Goal: Task Accomplishment & Management: Manage account settings

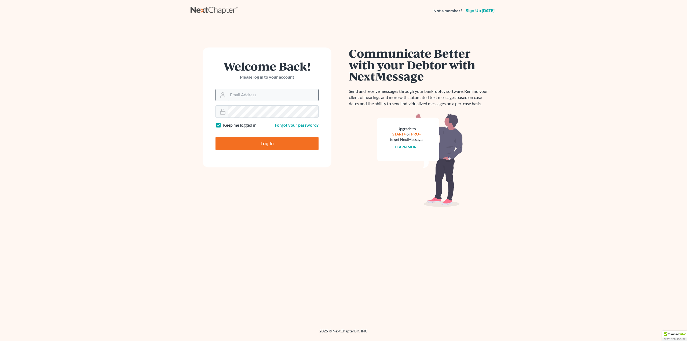
click at [280, 94] on input "Email Address" at bounding box center [273, 95] width 90 height 12
click at [188, 107] on main "Welcome Back! Please log in to your account Email Address Password Keep me logg…" at bounding box center [343, 168] width 687 height 294
click at [258, 92] on input "Email Address" at bounding box center [273, 95] width 90 height 12
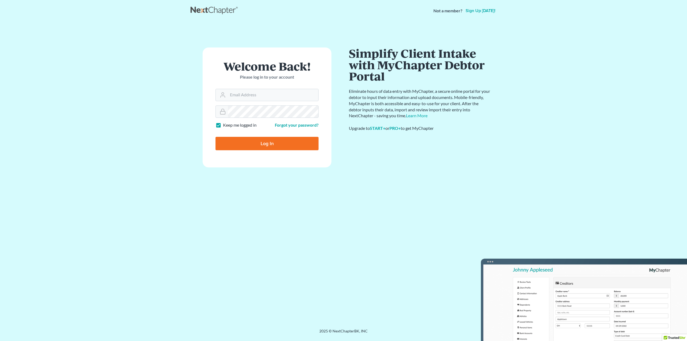
click at [383, 313] on div "Welcome Back! Please log in to your account Email Address Password Keep me logg…" at bounding box center [344, 169] width 306 height 294
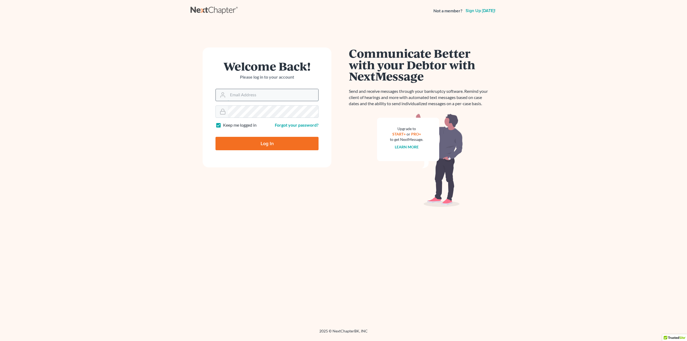
click at [272, 97] on input "Email Address" at bounding box center [273, 95] width 90 height 12
paste input "debbieyoung"
type input "debbieyoung"
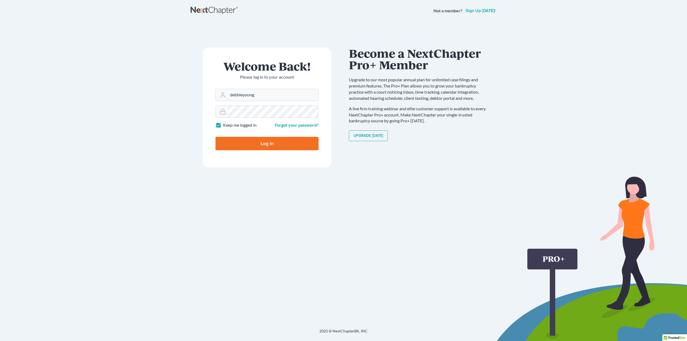
click at [279, 141] on input "Log In" at bounding box center [267, 143] width 103 height 13
type input "Thinking..."
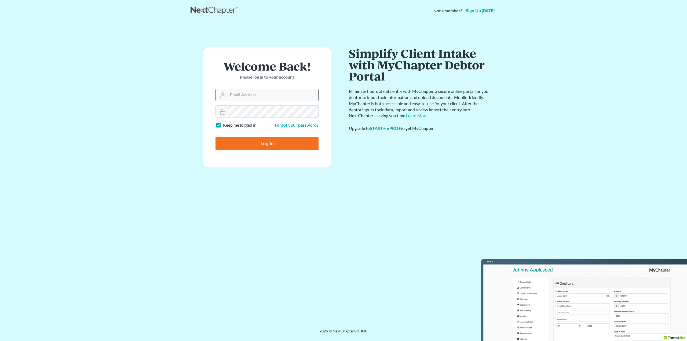
click at [283, 95] on input "Email Address" at bounding box center [273, 95] width 90 height 12
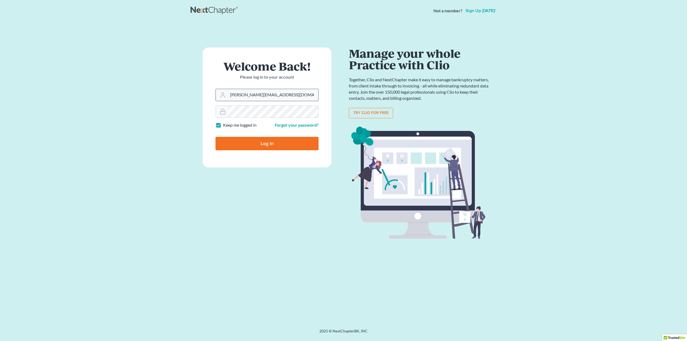
type input "chris@ayayolaw.com"
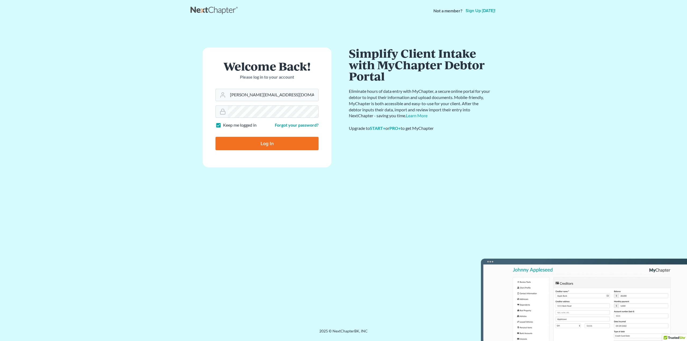
drag, startPoint x: 295, startPoint y: 154, endPoint x: 297, endPoint y: 151, distance: 3.5
click at [295, 154] on form "Welcome Back! Please log in to your account Email Address chris@ayayolaw.com Pa…" at bounding box center [267, 108] width 129 height 120
click at [300, 145] on input "Log In" at bounding box center [267, 143] width 103 height 13
type input "Thinking..."
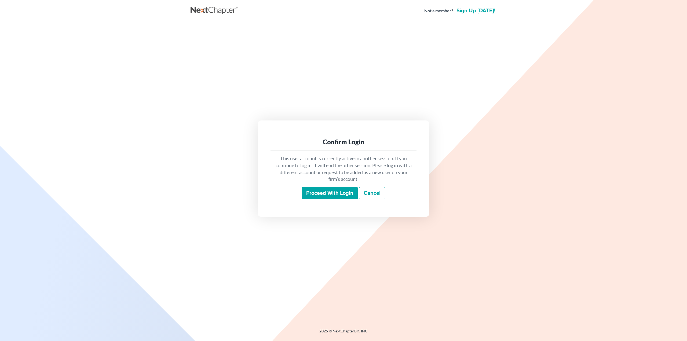
click at [309, 192] on input "Proceed with login" at bounding box center [330, 193] width 56 height 12
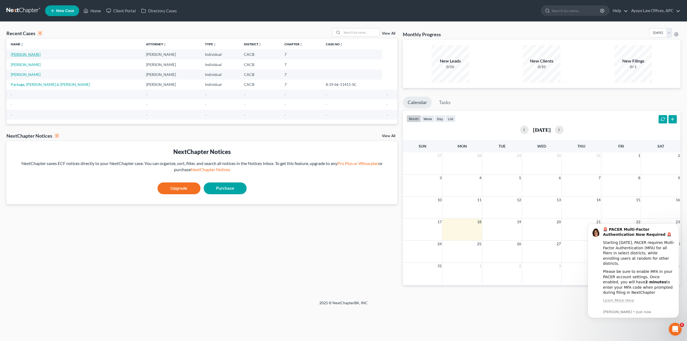
click at [35, 52] on link "O'Toole, Shereen" at bounding box center [26, 54] width 30 height 5
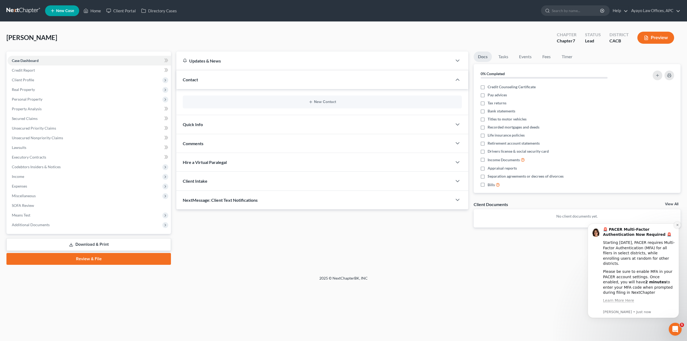
click at [678, 226] on icon "Dismiss notification" at bounding box center [677, 225] width 3 height 3
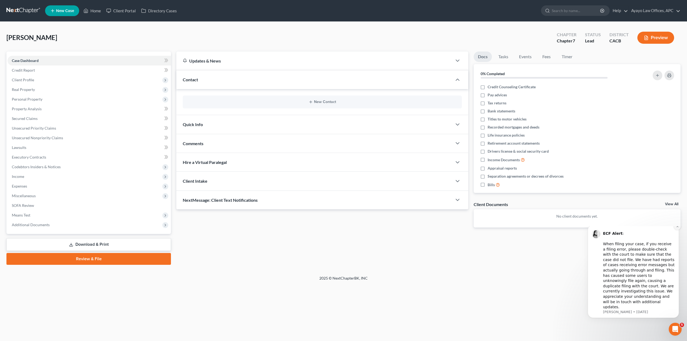
click at [679, 228] on icon "Dismiss notification" at bounding box center [677, 226] width 3 height 3
click at [679, 228] on icon "Dismiss notification" at bounding box center [677, 226] width 2 height 2
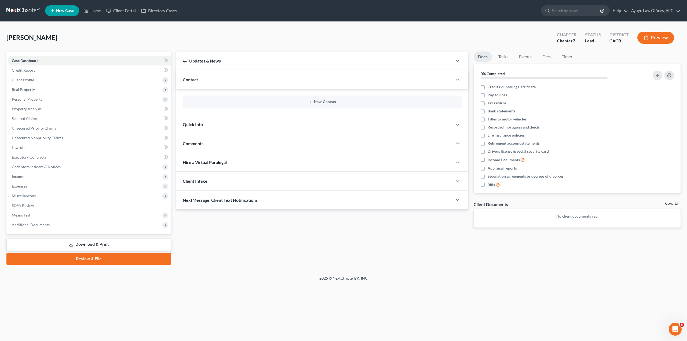
click at [571, 246] on div "Updates & News × California Central District Notes: Take a look at NextChapter'…" at bounding box center [429, 158] width 510 height 213
click at [414, 24] on div "O'Toole, Shereen Upgraded Chapter Chapter 7 Status Lead District CACB Preview P…" at bounding box center [343, 149] width 687 height 254
click at [503, 57] on link "Tasks" at bounding box center [503, 57] width 19 height 10
click at [488, 58] on link "Docs" at bounding box center [483, 57] width 18 height 10
click at [461, 165] on div at bounding box center [460, 162] width 16 height 11
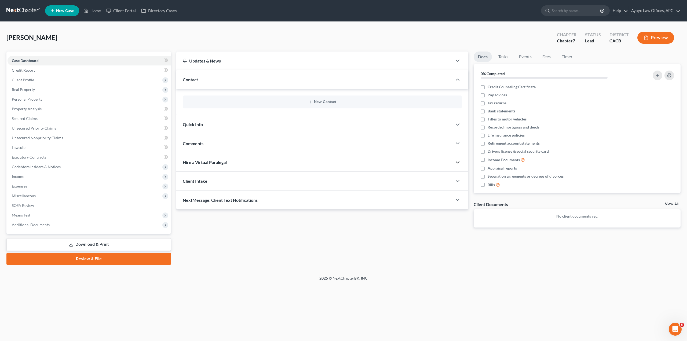
click at [458, 163] on icon "button" at bounding box center [457, 162] width 6 height 6
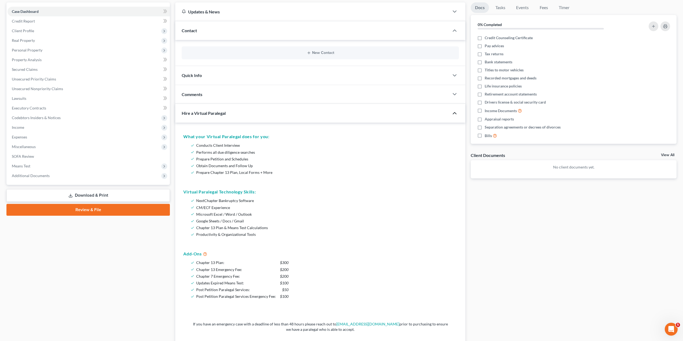
scroll to position [54, 0]
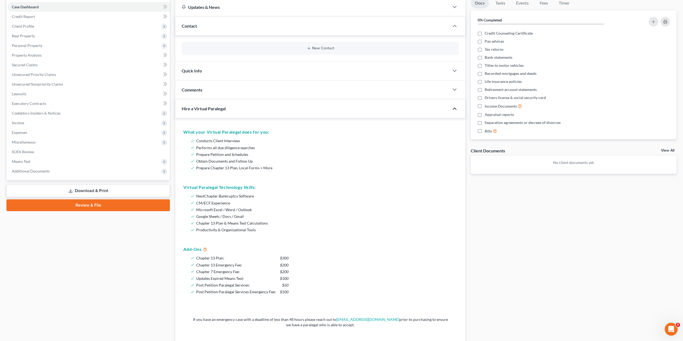
click at [455, 110] on icon "button" at bounding box center [454, 108] width 6 height 6
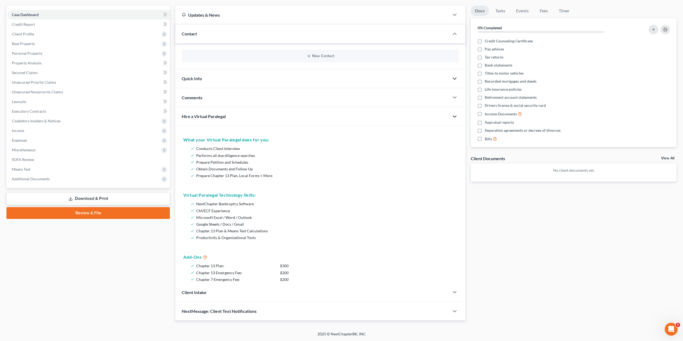
scroll to position [0, 0]
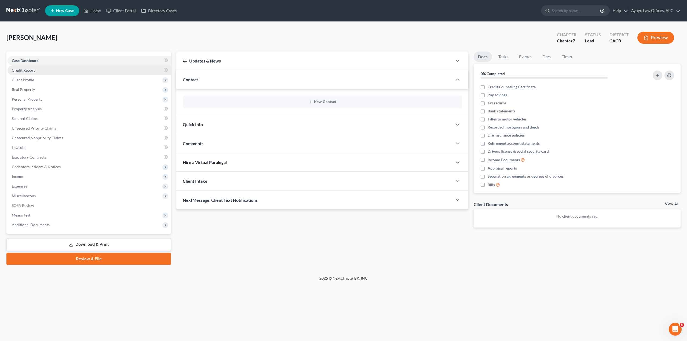
click at [61, 71] on link "Credit Report" at bounding box center [89, 70] width 163 height 10
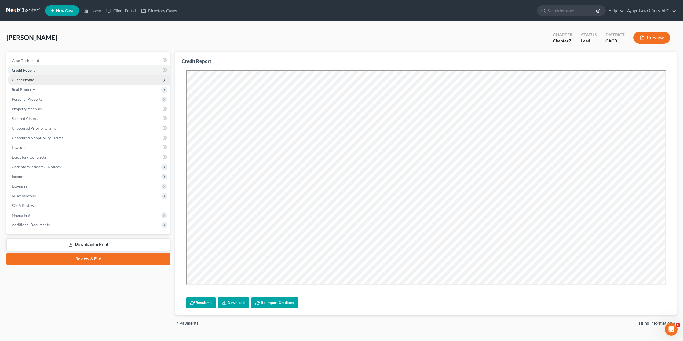
click at [24, 77] on span "Client Profile" at bounding box center [89, 80] width 162 height 10
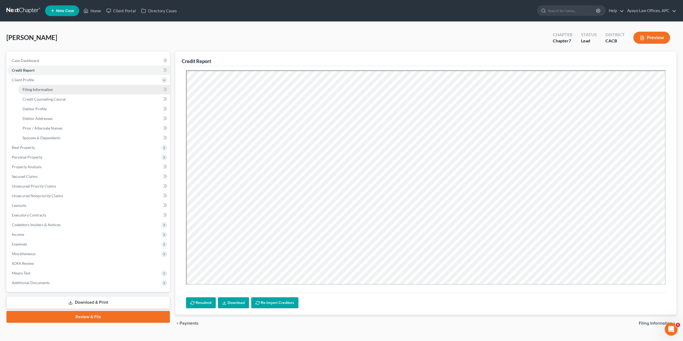
click at [34, 91] on span "Filing Information" at bounding box center [38, 89] width 30 height 5
select select "1"
select select "0"
select select "4"
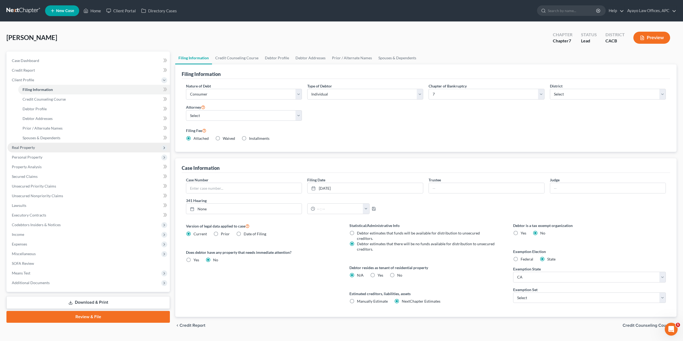
click at [35, 151] on span "Real Property" at bounding box center [89, 148] width 162 height 10
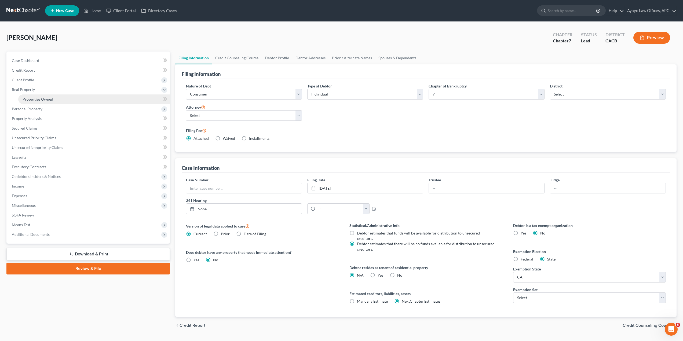
click at [53, 98] on link "Properties Owned" at bounding box center [94, 99] width 152 height 10
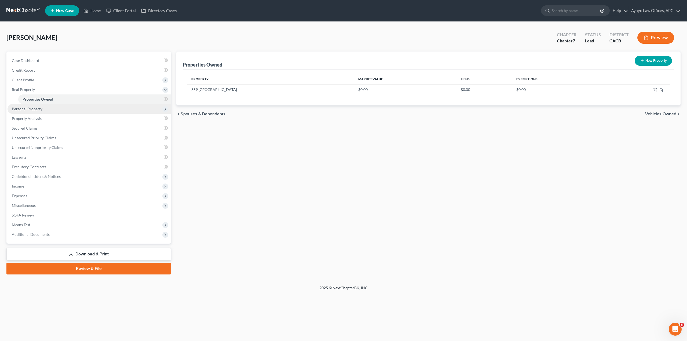
click at [44, 110] on span "Personal Property" at bounding box center [89, 109] width 163 height 10
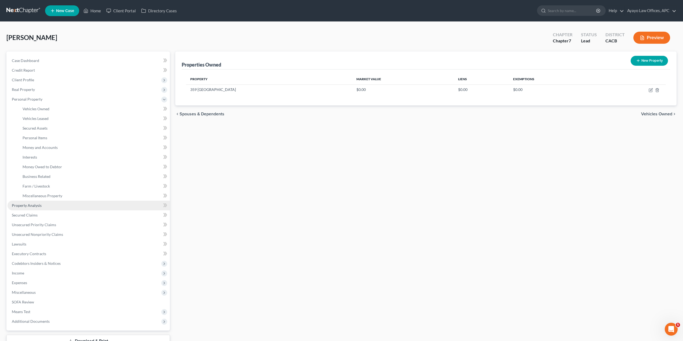
click at [34, 204] on span "Property Analysis" at bounding box center [27, 205] width 30 height 5
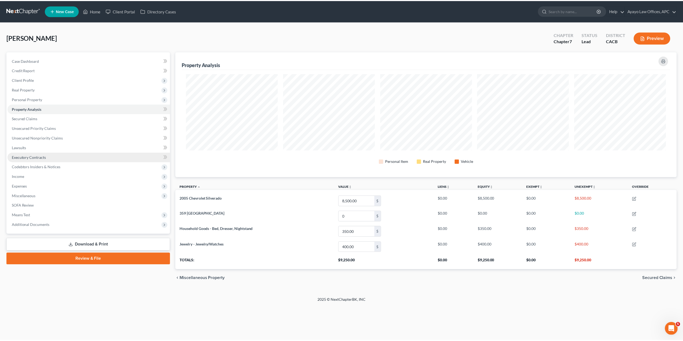
scroll to position [126, 504]
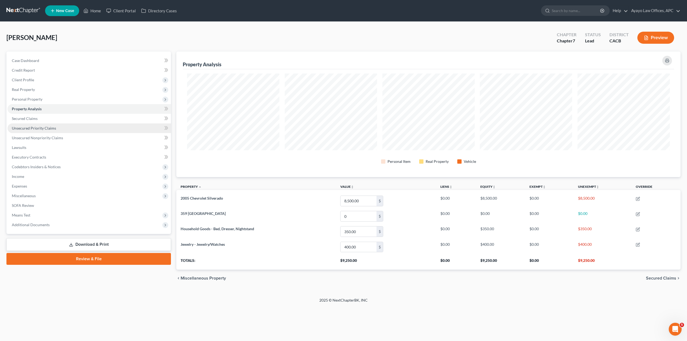
click at [48, 130] on span "Unsecured Priority Claims" at bounding box center [34, 128] width 44 height 5
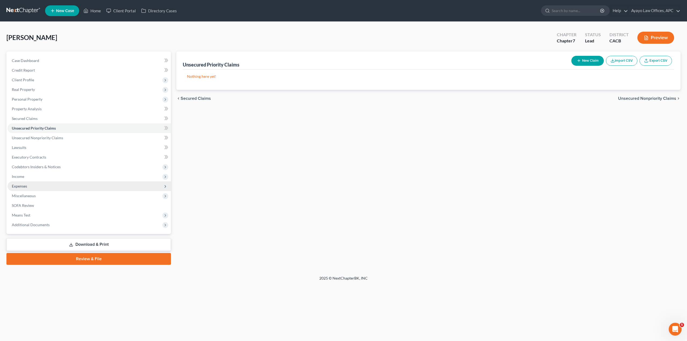
click at [45, 183] on span "Expenses" at bounding box center [89, 186] width 163 height 10
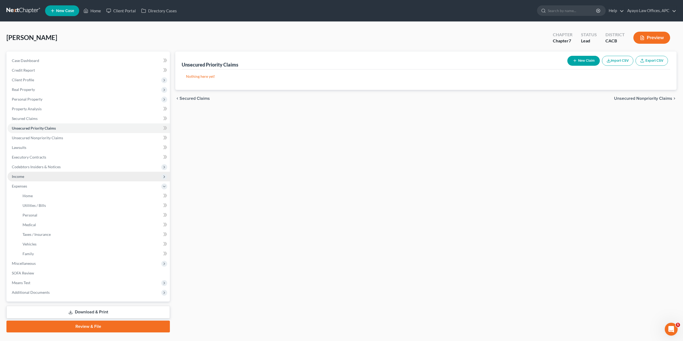
click at [35, 178] on span "Income" at bounding box center [89, 177] width 162 height 10
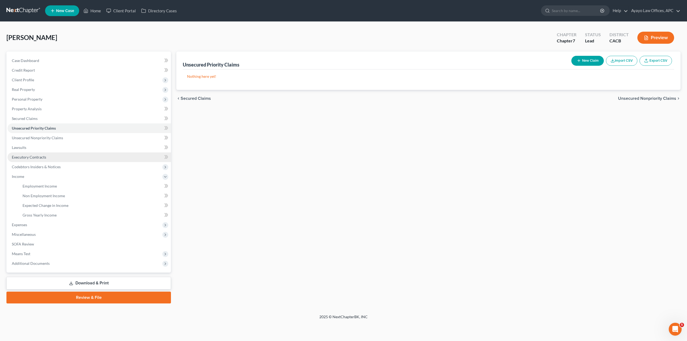
click at [45, 153] on link "Executory Contracts" at bounding box center [89, 157] width 163 height 10
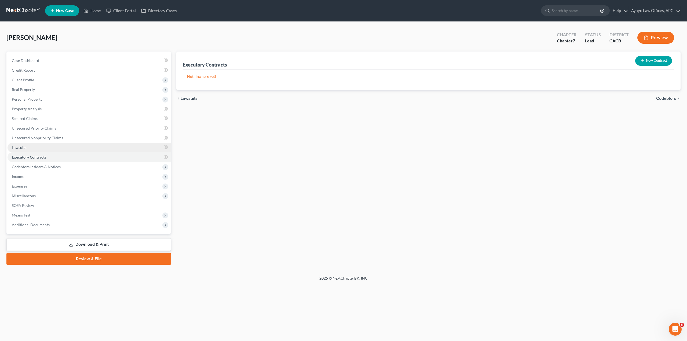
click at [49, 148] on link "Lawsuits" at bounding box center [89, 148] width 163 height 10
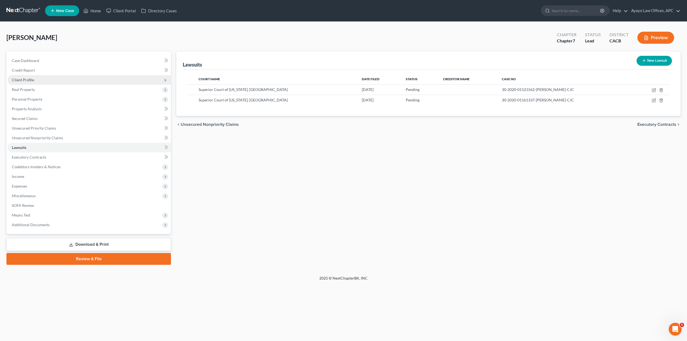
click at [53, 81] on span "Client Profile" at bounding box center [89, 80] width 163 height 10
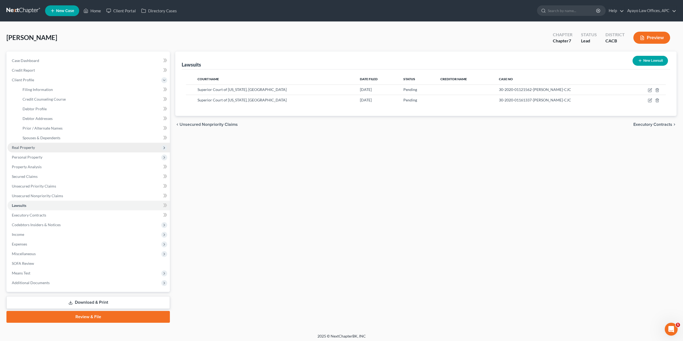
click at [39, 145] on span "Real Property" at bounding box center [89, 148] width 162 height 10
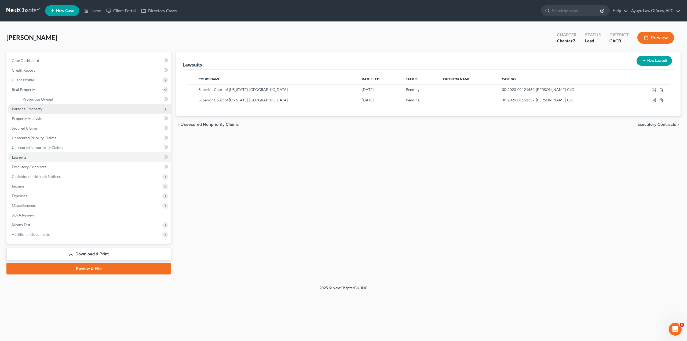
click at [35, 110] on span "Personal Property" at bounding box center [27, 109] width 31 height 5
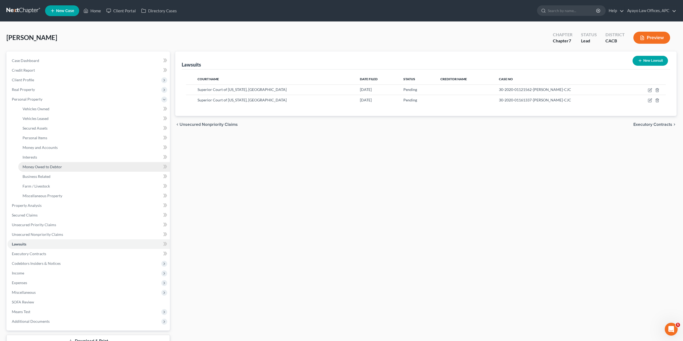
click at [56, 170] on link "Money Owed to Debtor" at bounding box center [94, 167] width 152 height 10
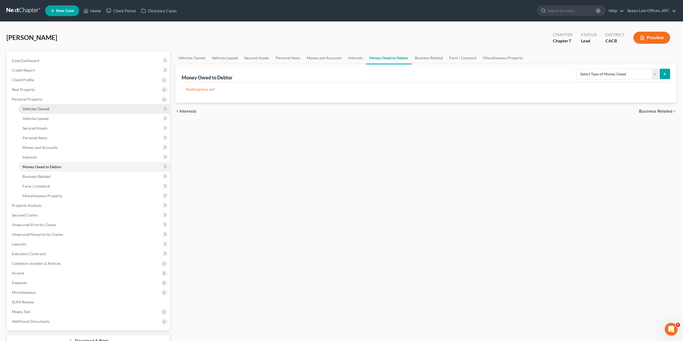
click at [45, 112] on link "Vehicles Owned" at bounding box center [94, 109] width 152 height 10
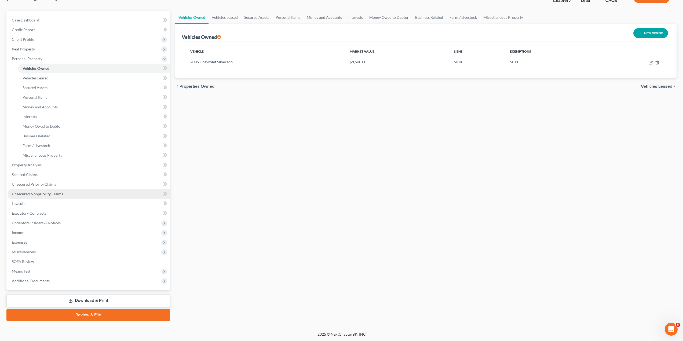
scroll to position [41, 0]
click at [58, 167] on link "Property Analysis" at bounding box center [89, 165] width 162 height 10
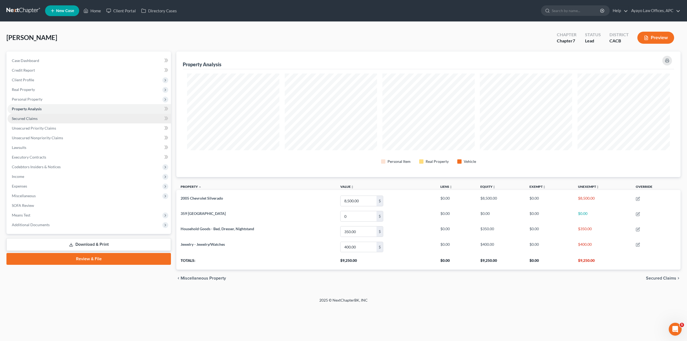
click at [42, 120] on link "Secured Claims" at bounding box center [89, 119] width 163 height 10
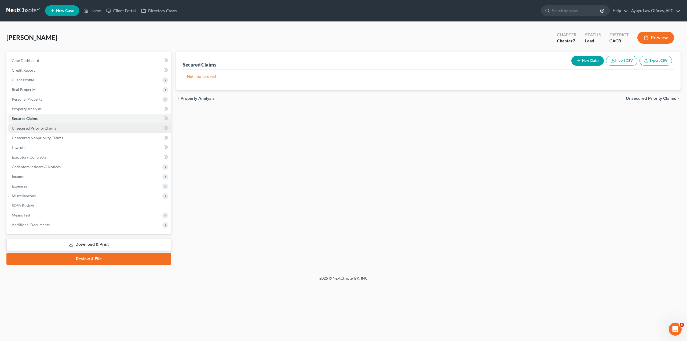
click at [41, 128] on span "Unsecured Priority Claims" at bounding box center [34, 128] width 44 height 5
click at [39, 139] on span "Unsecured Nonpriority Claims" at bounding box center [37, 138] width 51 height 5
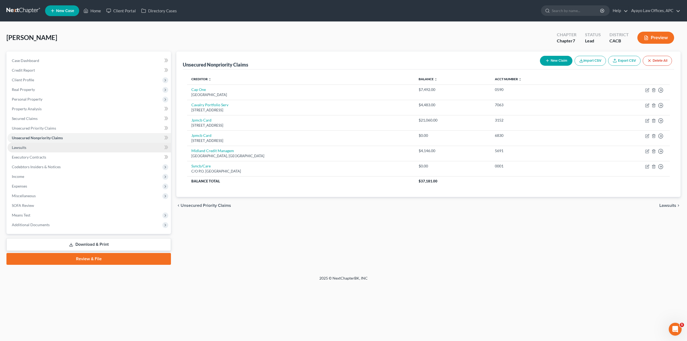
click at [23, 147] on span "Lawsuits" at bounding box center [19, 147] width 14 height 5
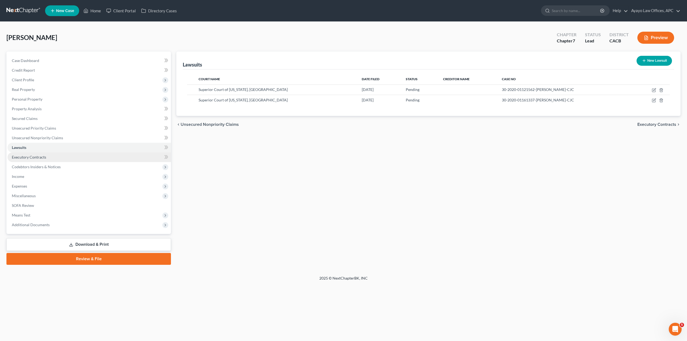
click at [21, 155] on span "Executory Contracts" at bounding box center [29, 157] width 34 height 5
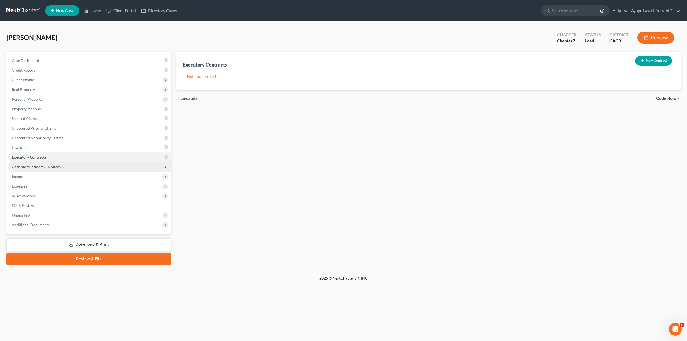
click at [41, 167] on span "Codebtors Insiders & Notices" at bounding box center [36, 167] width 49 height 5
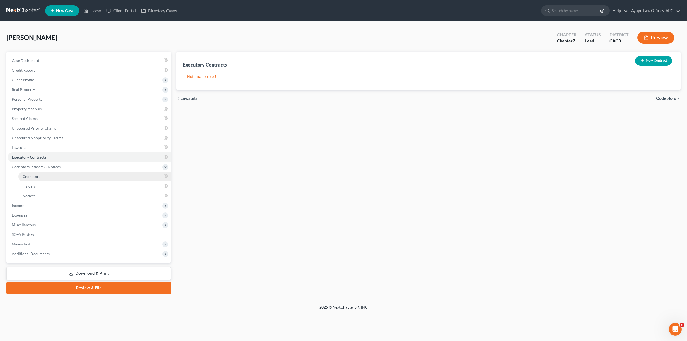
click at [43, 178] on link "Codebtors" at bounding box center [94, 177] width 153 height 10
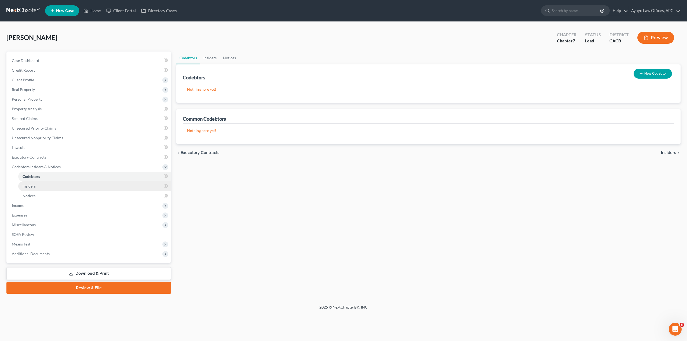
click at [37, 185] on link "Insiders" at bounding box center [94, 186] width 153 height 10
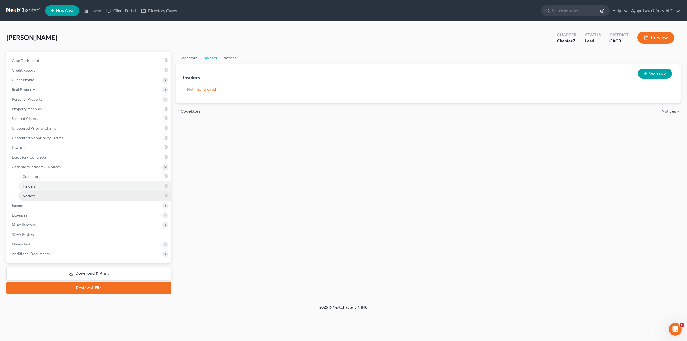
click at [35, 195] on span "Notices" at bounding box center [29, 196] width 13 height 5
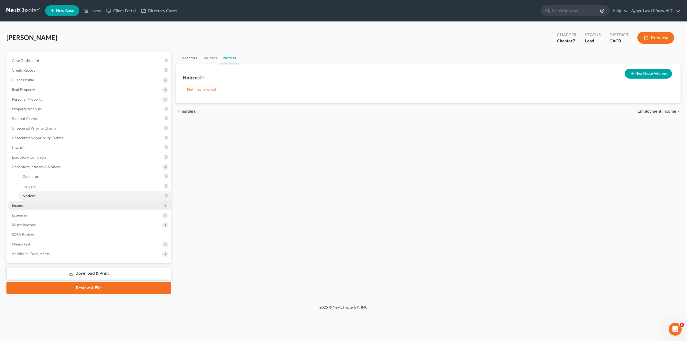
click at [19, 207] on span "Income" at bounding box center [18, 205] width 12 height 5
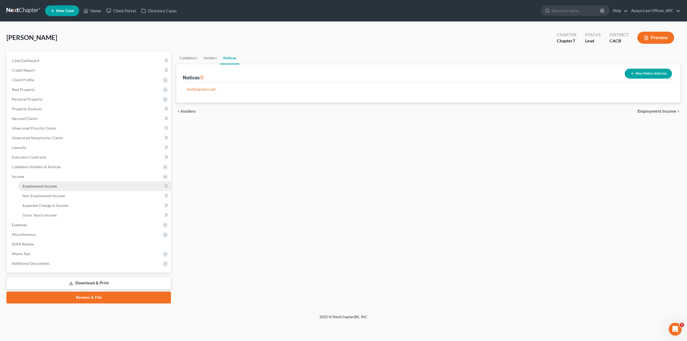
click at [36, 187] on span "Employment Income" at bounding box center [40, 186] width 34 height 5
drag, startPoint x: 50, startPoint y: 194, endPoint x: 52, endPoint y: 199, distance: 5.5
click at [50, 194] on span "Non Employment Income" at bounding box center [44, 196] width 42 height 5
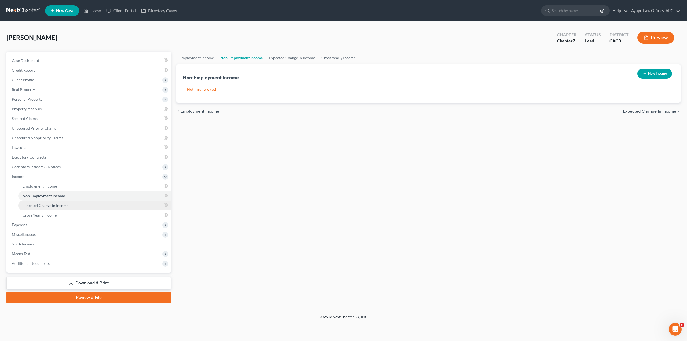
click at [54, 207] on span "Expected Change in Income" at bounding box center [46, 205] width 46 height 5
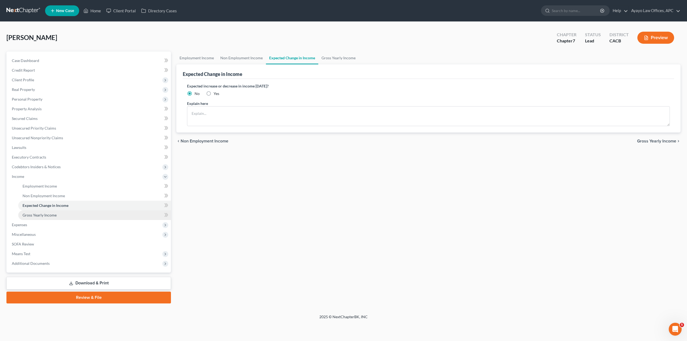
click at [51, 213] on span "Gross Yearly Income" at bounding box center [40, 215] width 34 height 5
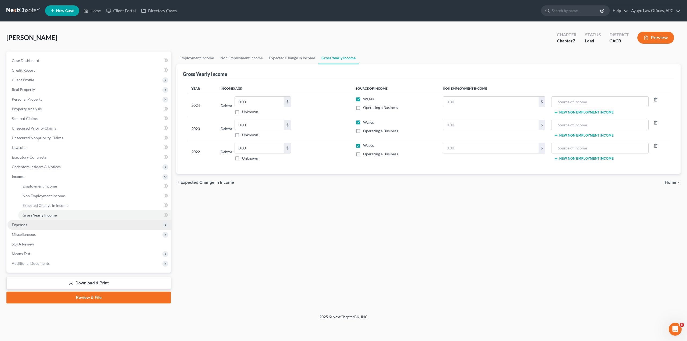
click at [29, 226] on span "Expenses" at bounding box center [89, 225] width 163 height 10
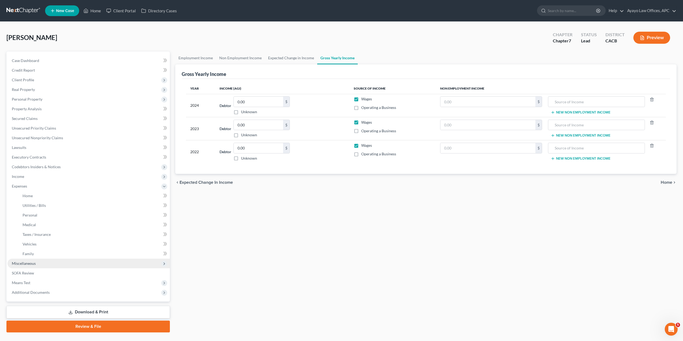
click at [45, 266] on span "Miscellaneous" at bounding box center [89, 264] width 162 height 10
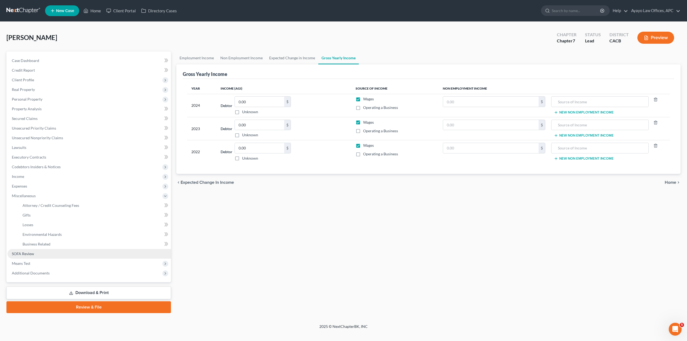
click at [59, 251] on link "SOFA Review" at bounding box center [89, 254] width 163 height 10
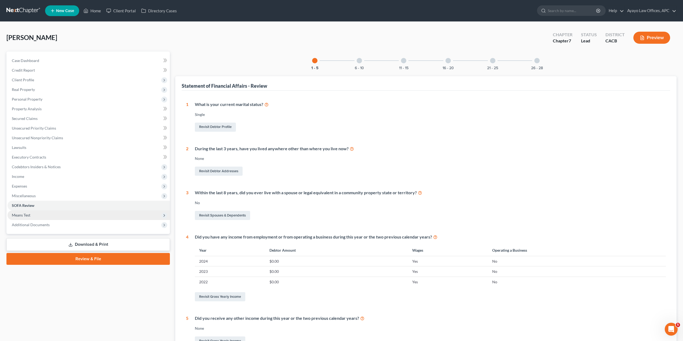
click at [44, 217] on span "Means Test" at bounding box center [89, 215] width 162 height 10
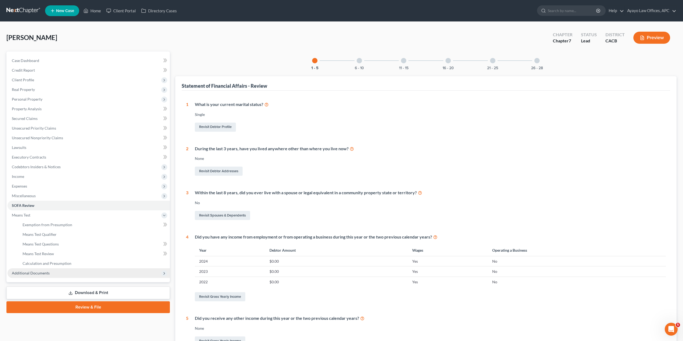
click at [43, 271] on span "Additional Documents" at bounding box center [31, 273] width 38 height 5
click at [159, 34] on div "O'Toole, Shereen Upgraded Chapter Chapter 7 Status Lead District CACB Preview" at bounding box center [341, 39] width 670 height 23
click at [356, 64] on div "6 - 10" at bounding box center [359, 61] width 18 height 18
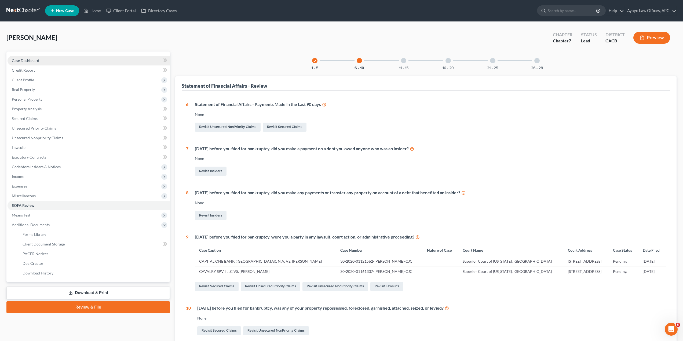
click at [74, 60] on link "Case Dashboard" at bounding box center [89, 61] width 162 height 10
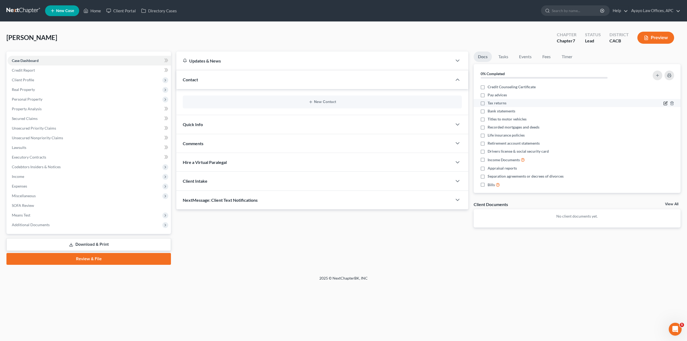
click at [663, 103] on icon "button" at bounding box center [665, 103] width 4 height 4
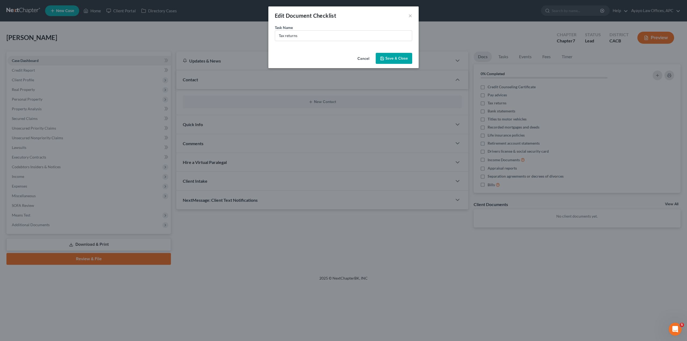
click at [408, 16] on div "Edit Document Checklist ×" at bounding box center [343, 15] width 150 height 18
click at [409, 16] on button "×" at bounding box center [411, 15] width 4 height 6
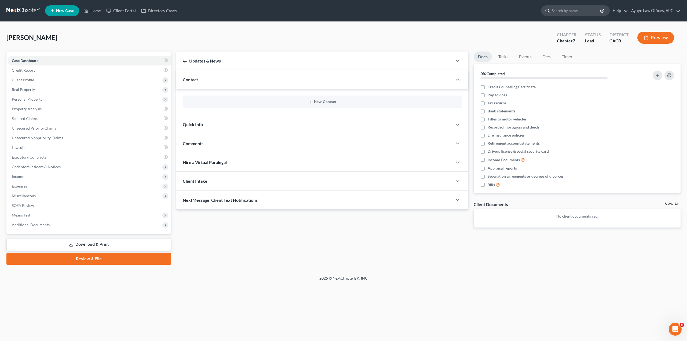
click at [571, 12] on input "search" at bounding box center [576, 11] width 49 height 10
type input "tax return"
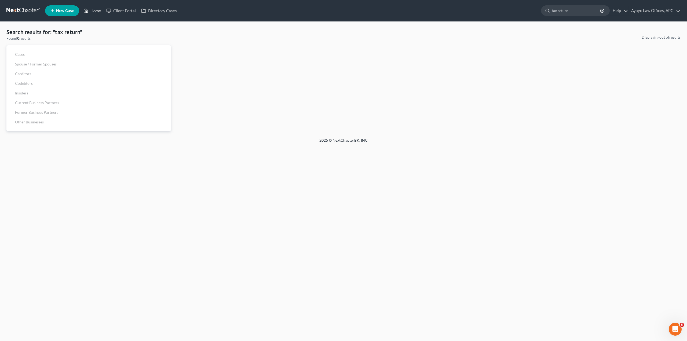
click at [92, 12] on link "Home" at bounding box center [92, 11] width 23 height 10
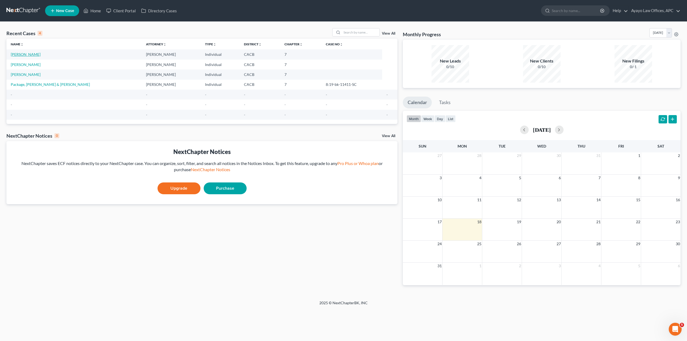
click at [34, 55] on link "O'Toole, Shereen" at bounding box center [26, 54] width 30 height 5
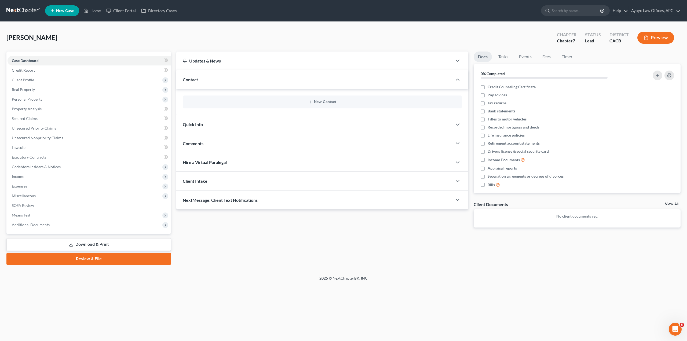
click at [458, 128] on div at bounding box center [460, 124] width 16 height 11
click at [458, 127] on icon "button" at bounding box center [457, 124] width 6 height 6
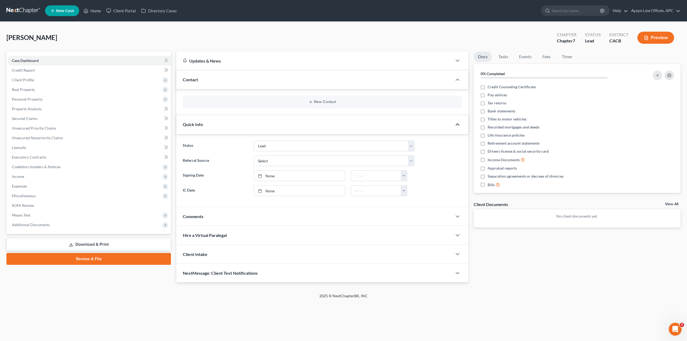
click at [458, 126] on icon "button" at bounding box center [457, 124] width 6 height 6
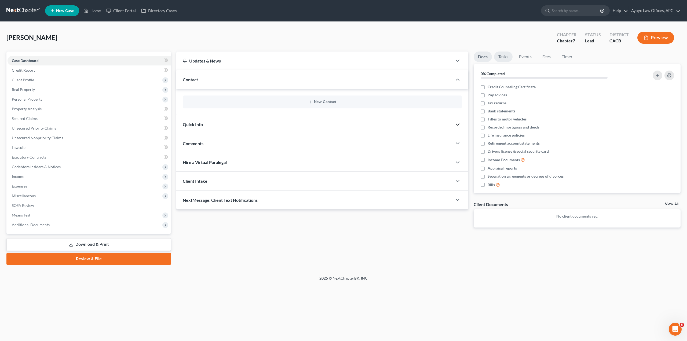
click at [505, 56] on link "Tasks" at bounding box center [503, 57] width 19 height 10
click at [571, 60] on link "Timer" at bounding box center [567, 57] width 19 height 10
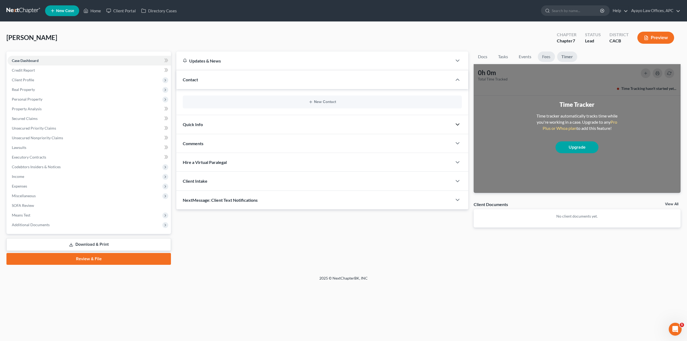
drag, startPoint x: 543, startPoint y: 57, endPoint x: 526, endPoint y: 57, distance: 16.9
click at [543, 57] on link "Fees" at bounding box center [546, 57] width 17 height 10
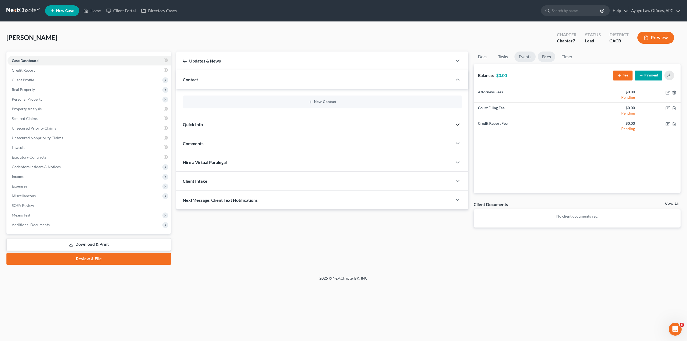
click at [521, 57] on link "Events" at bounding box center [525, 57] width 21 height 10
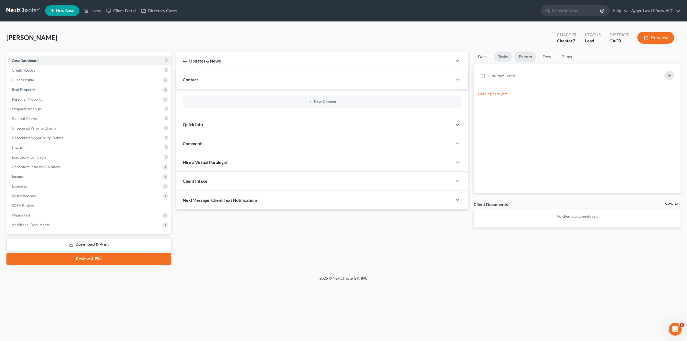
click at [505, 58] on link "Tasks" at bounding box center [503, 57] width 19 height 10
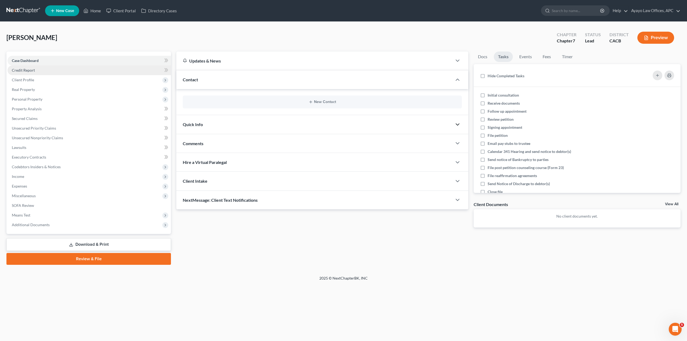
click at [147, 66] on link "Credit Report" at bounding box center [89, 70] width 163 height 10
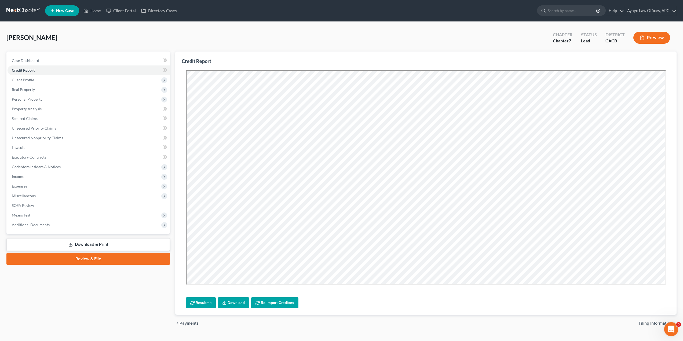
click at [670, 330] on icon "Open Intercom Messenger" at bounding box center [670, 328] width 9 height 9
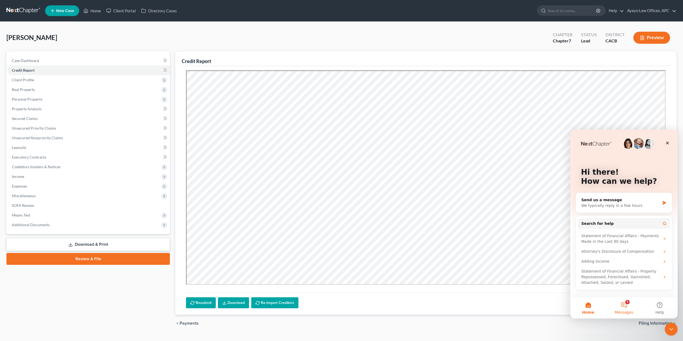
click at [634, 302] on button "5 Messages" at bounding box center [624, 307] width 36 height 21
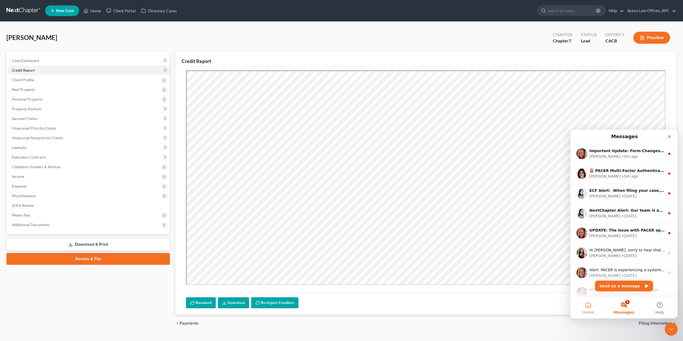
click at [591, 305] on button "Home" at bounding box center [588, 307] width 36 height 21
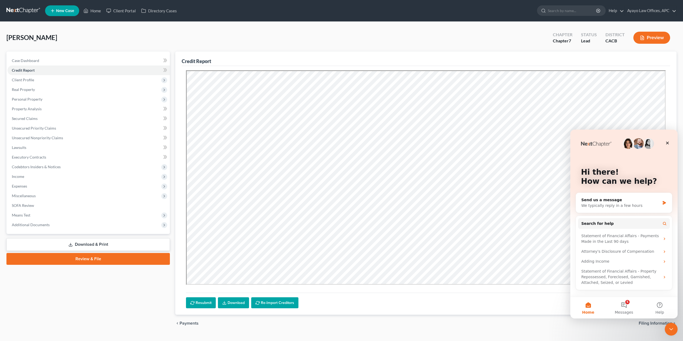
click at [543, 329] on div "chevron_left Payments Filing Information chevron_right" at bounding box center [425, 323] width 501 height 17
click at [675, 326] on div "Close Intercom Messenger" at bounding box center [670, 328] width 13 height 13
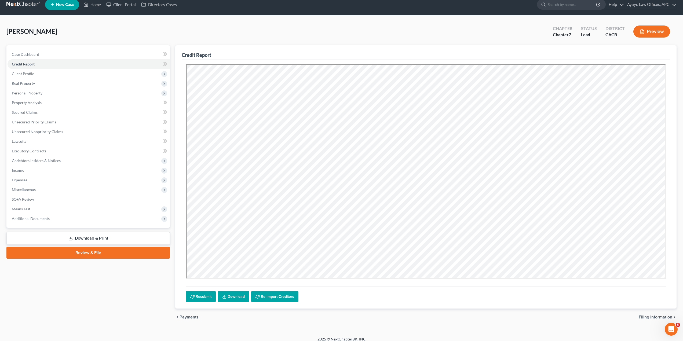
scroll to position [11, 0]
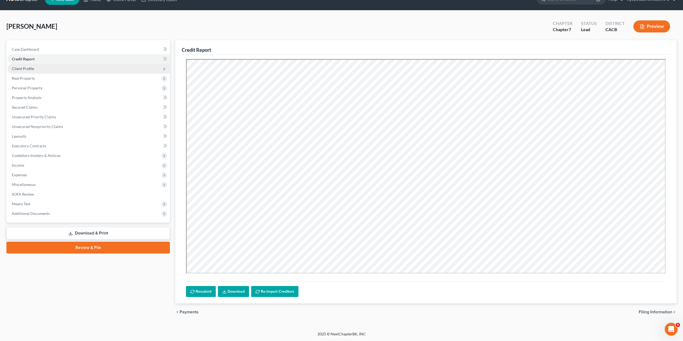
click at [126, 69] on span "Client Profile" at bounding box center [89, 69] width 162 height 10
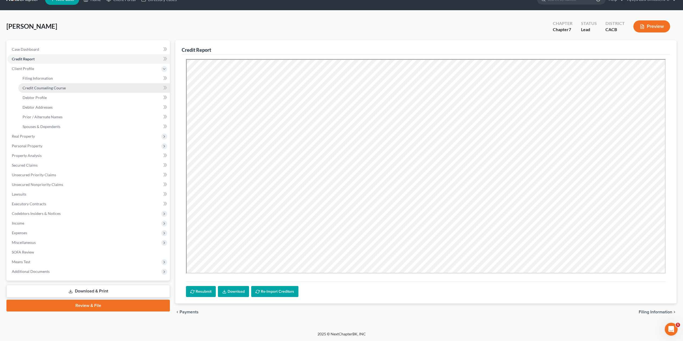
click at [110, 88] on link "Credit Counseling Course" at bounding box center [94, 88] width 152 height 10
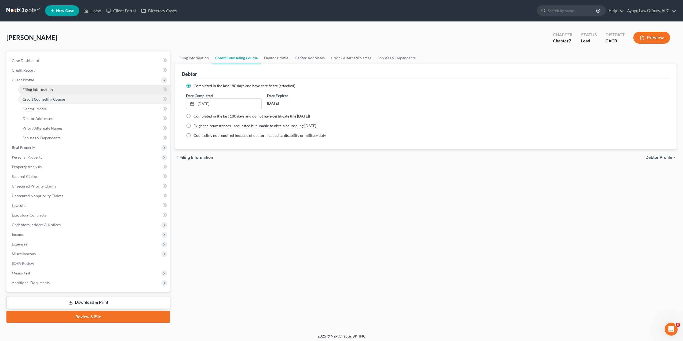
click at [45, 89] on span "Filing Information" at bounding box center [38, 89] width 30 height 5
select select "1"
select select "0"
select select "7"
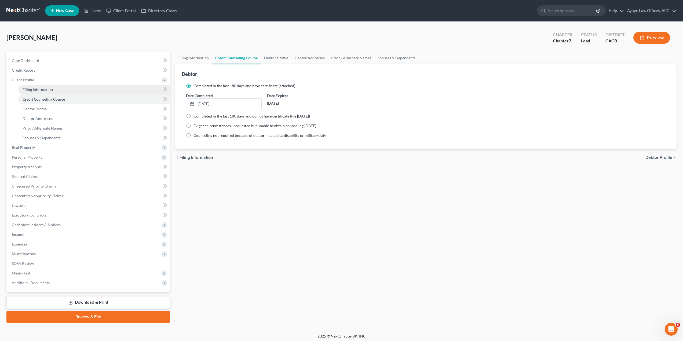
select select "0"
select select "4"
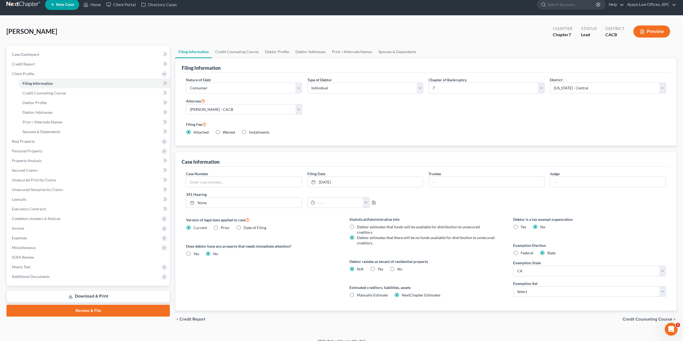
scroll to position [12, 0]
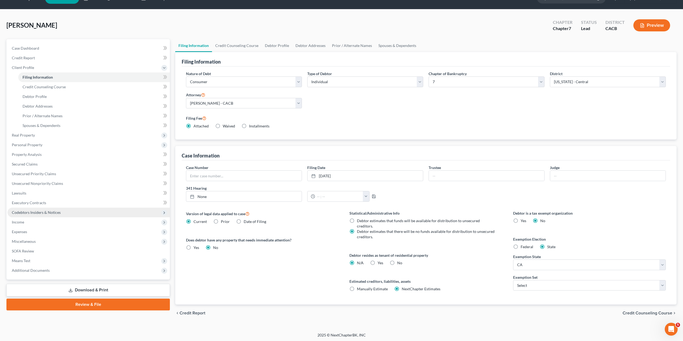
click at [40, 211] on span "Codebtors Insiders & Notices" at bounding box center [36, 212] width 49 height 5
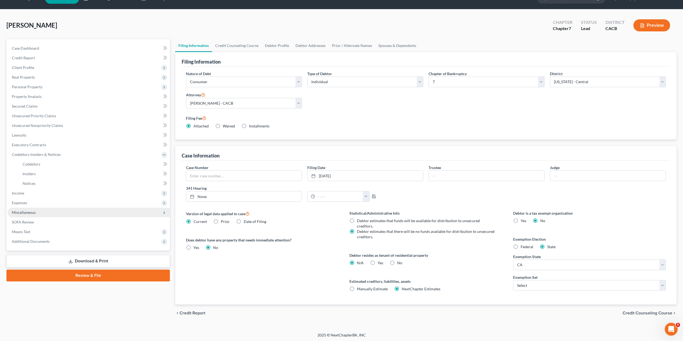
click at [29, 211] on span "Miscellaneous" at bounding box center [24, 212] width 24 height 5
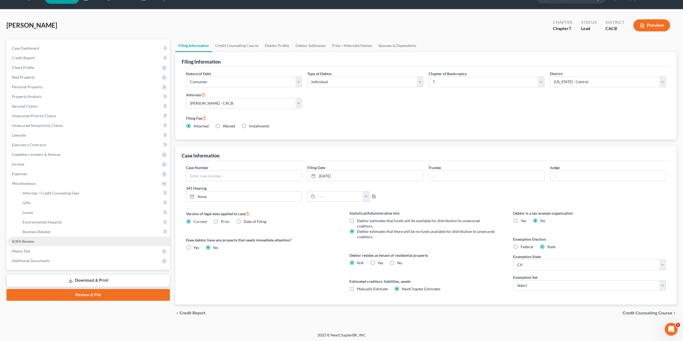
click at [34, 241] on span "SOFA Review" at bounding box center [23, 241] width 22 height 5
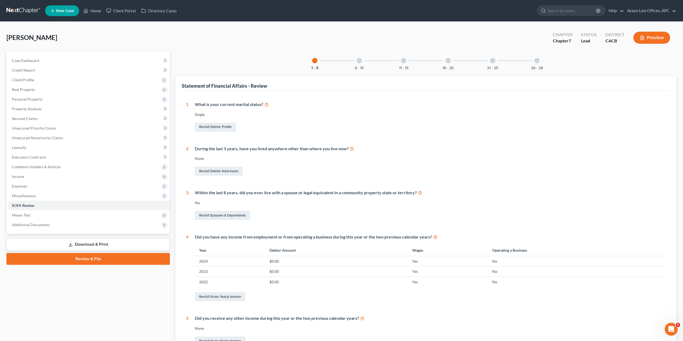
click at [360, 61] on div at bounding box center [359, 60] width 5 height 5
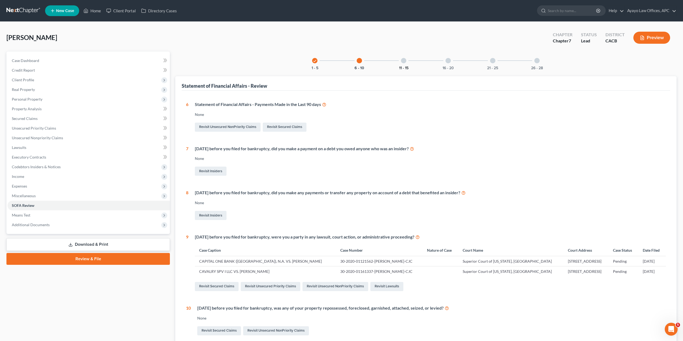
click at [409, 66] on button "11 - 15" at bounding box center [403, 68] width 9 height 4
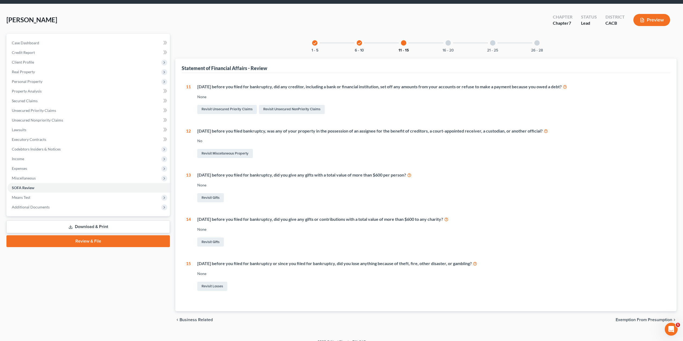
scroll to position [25, 0]
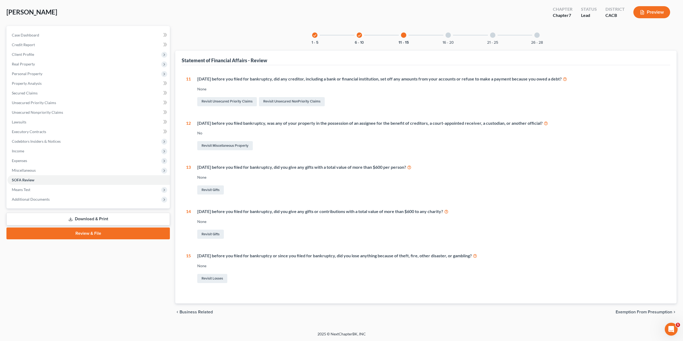
click at [445, 32] on div "16 - 20" at bounding box center [448, 35] width 18 height 18
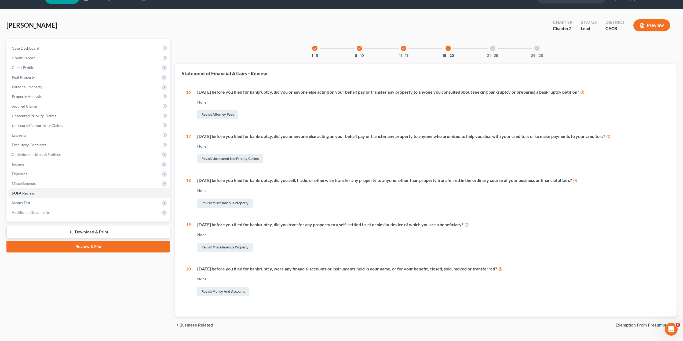
scroll to position [0, 0]
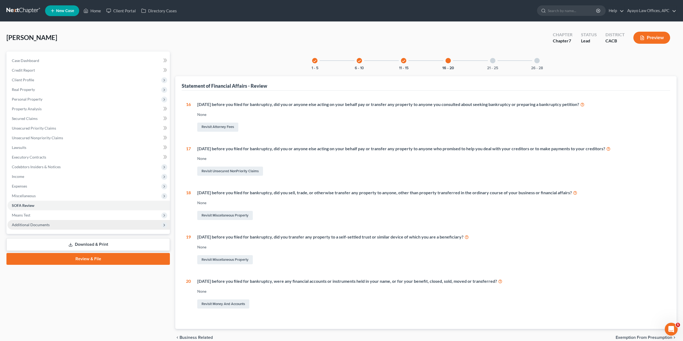
click at [78, 223] on span "Additional Documents" at bounding box center [89, 225] width 162 height 10
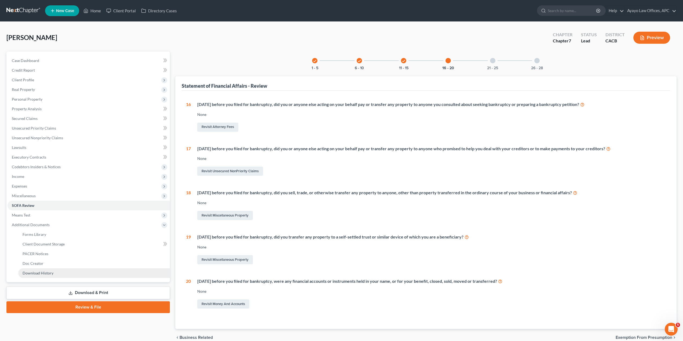
click at [55, 272] on link "Download History" at bounding box center [94, 273] width 152 height 10
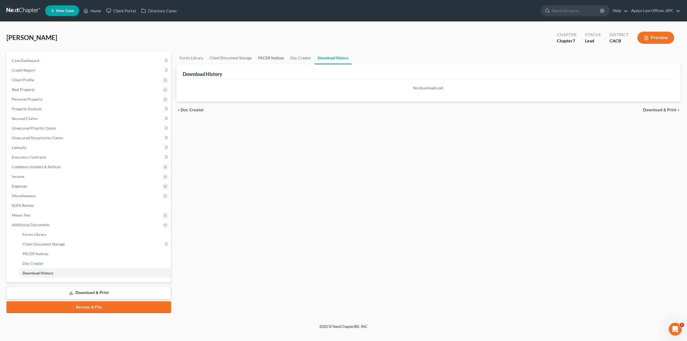
click at [274, 57] on link "PACER Notices" at bounding box center [271, 58] width 32 height 13
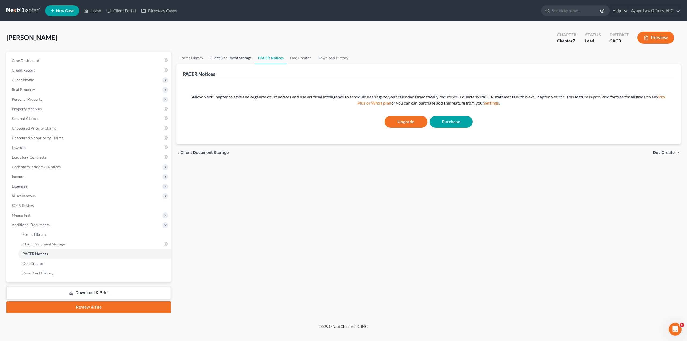
click at [232, 59] on link "Client Document Storage" at bounding box center [230, 58] width 49 height 13
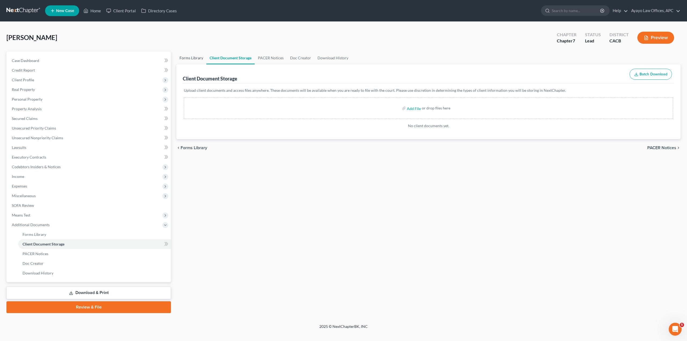
click at [195, 59] on link "Forms Library" at bounding box center [191, 58] width 30 height 13
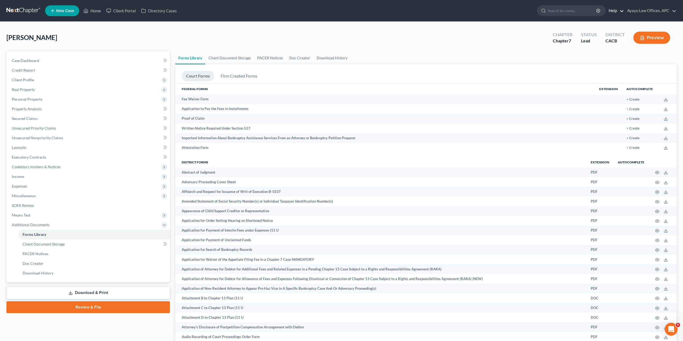
click at [620, 12] on link "Help" at bounding box center [615, 11] width 18 height 10
click at [612, 22] on link "Help Center" at bounding box center [602, 22] width 43 height 9
click at [42, 60] on link "Case Dashboard" at bounding box center [89, 61] width 162 height 10
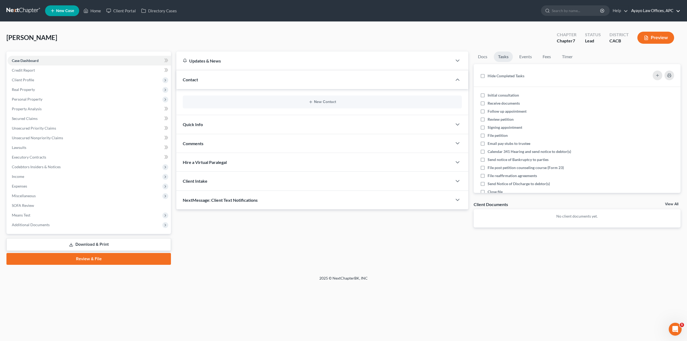
click at [672, 9] on link "Ayayo Law Offices, APC" at bounding box center [655, 11] width 52 height 10
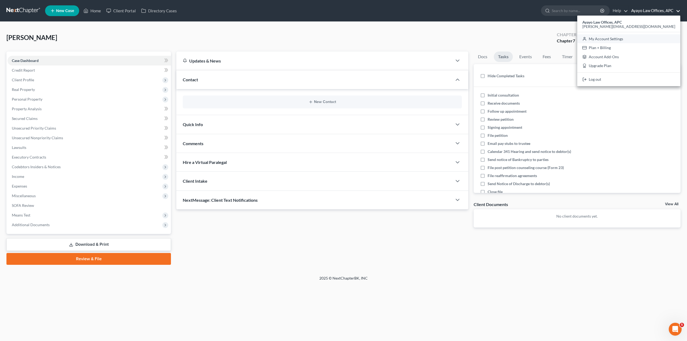
click at [672, 36] on link "My Account Settings" at bounding box center [628, 38] width 103 height 9
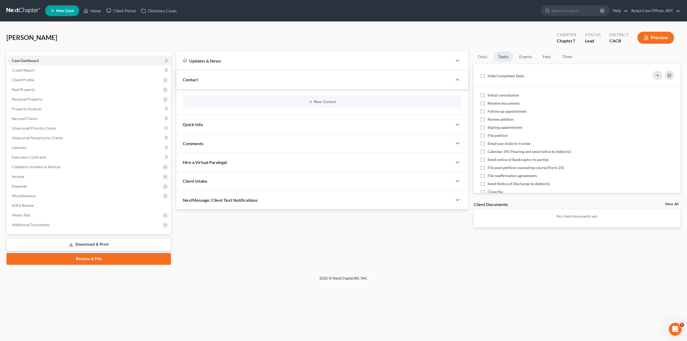
select select "7"
select select "29"
select select "4"
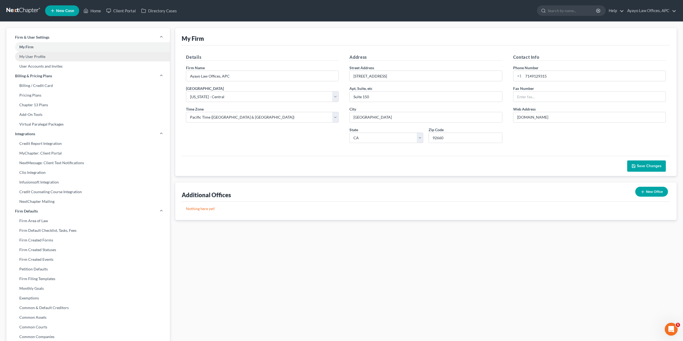
click at [84, 56] on link "My User Profile" at bounding box center [87, 57] width 163 height 10
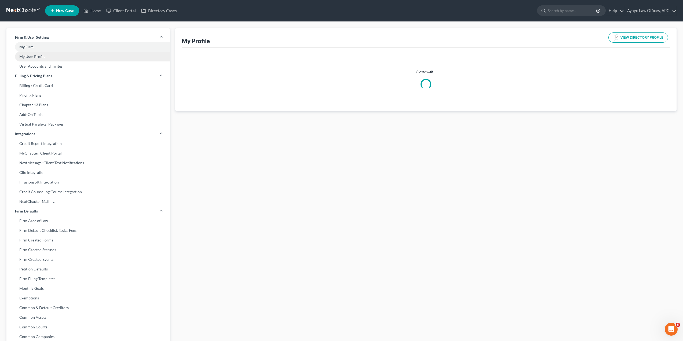
select select "4"
select select "7"
select select "attorney"
select select "1"
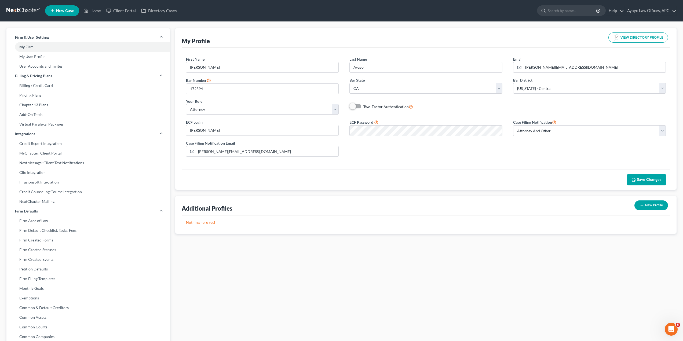
click at [642, 200] on div "New Profile" at bounding box center [651, 205] width 38 height 14
click at [645, 203] on button "New Profile" at bounding box center [651, 205] width 34 height 10
select select "7"
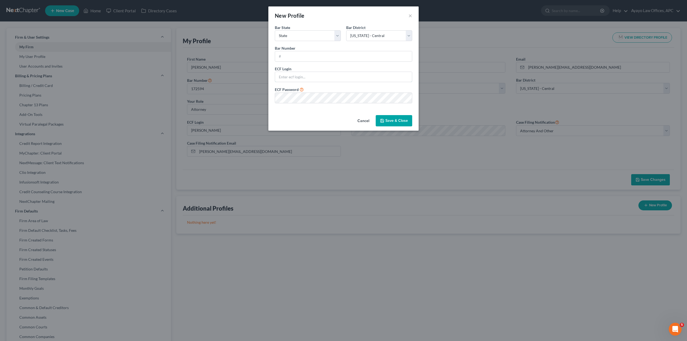
type input "chris@ayayolaw.com"
click at [312, 36] on select "State AL AK AR AZ CA CO CT DE DC FL GA GU HI ID IL IN IA KS KY LA ME MD MA MI M…" at bounding box center [308, 35] width 66 height 11
click at [346, 20] on div "New Profile ×" at bounding box center [343, 15] width 150 height 18
click at [386, 36] on select "Select Alabama - Middle Alabama - Northern Alabama - Southern Alaska Arizona Ar…" at bounding box center [379, 35] width 66 height 11
click at [388, 19] on div "New Profile ×" at bounding box center [343, 15] width 150 height 18
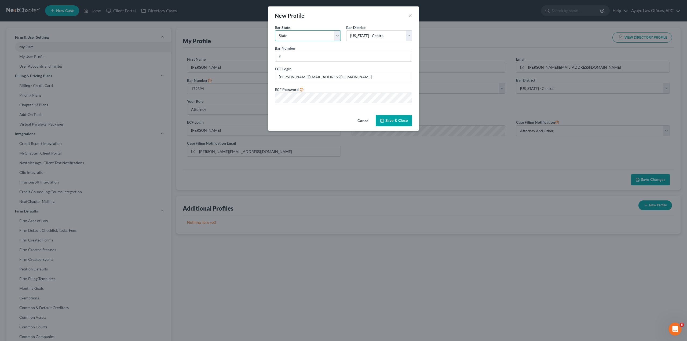
click at [331, 33] on select "State AL AK AR AZ CA CO CT DE DC FL GA GU HI ID IL IN IA KS KY LA ME MD MA MI M…" at bounding box center [308, 35] width 66 height 11
click at [407, 15] on div "New Profile ×" at bounding box center [343, 15] width 150 height 18
click at [408, 16] on div "New Profile ×" at bounding box center [343, 15] width 150 height 18
click at [413, 14] on div "New Profile ×" at bounding box center [343, 15] width 150 height 18
click at [410, 15] on button "×" at bounding box center [411, 15] width 4 height 6
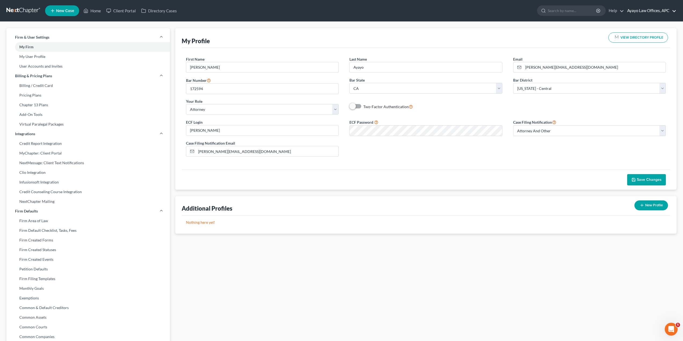
click at [644, 9] on link "Ayayo Law Offices, APC" at bounding box center [651, 11] width 52 height 10
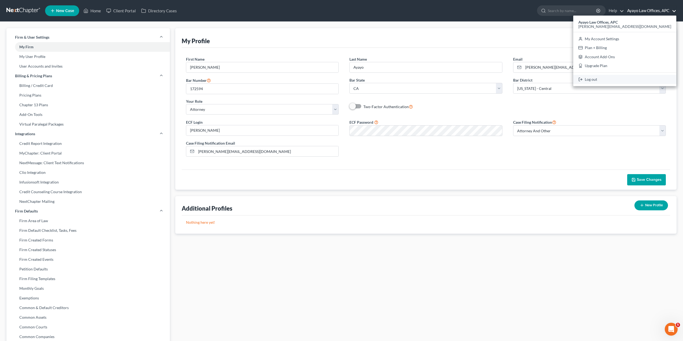
click at [643, 79] on link "Log out" at bounding box center [624, 79] width 103 height 9
